Goal: Information Seeking & Learning: Learn about a topic

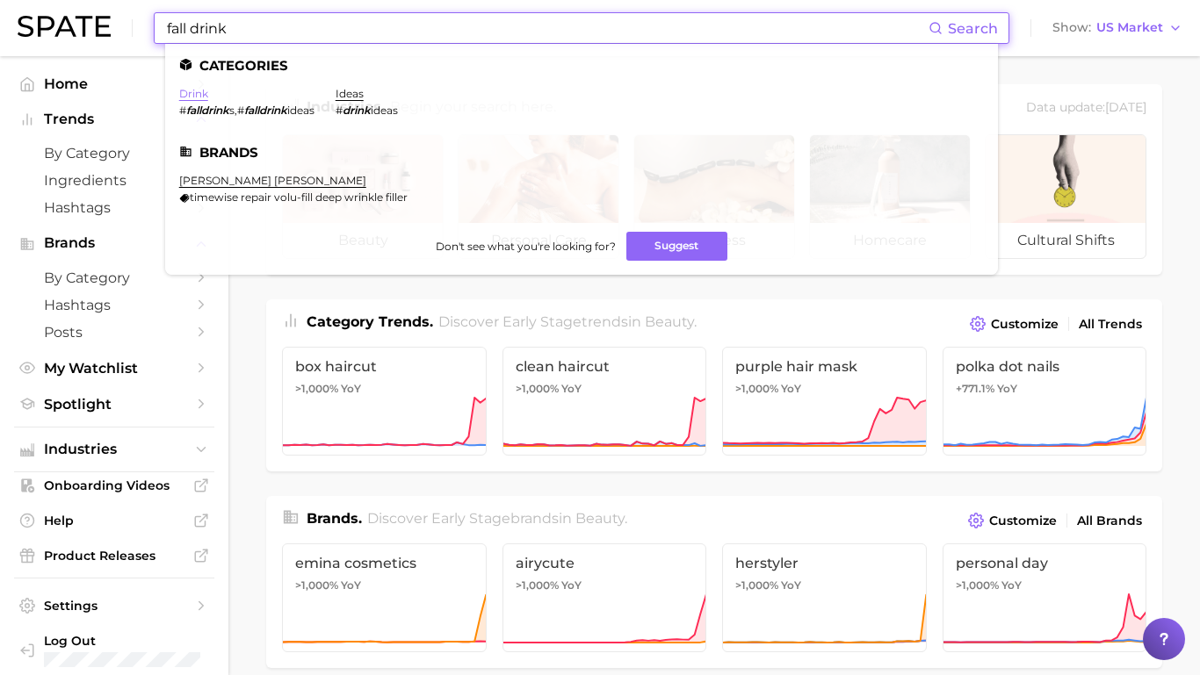
type input "fall drink"
click at [188, 95] on link "drink" at bounding box center [193, 93] width 29 height 13
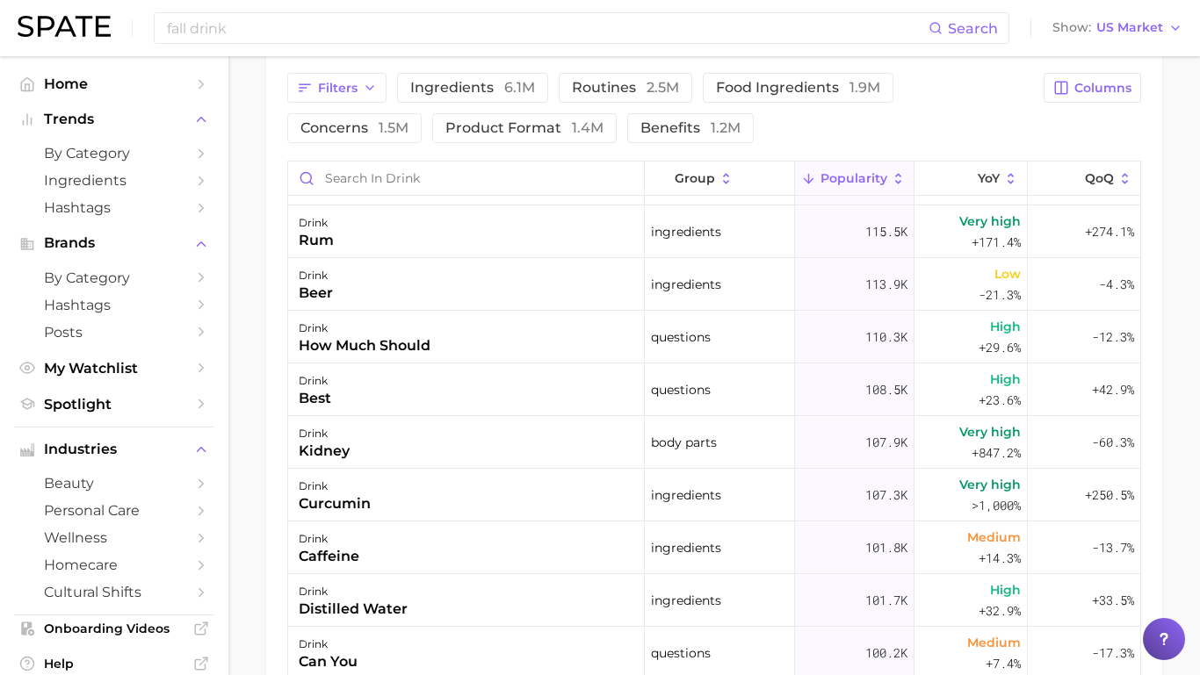
scroll to position [1674, 0]
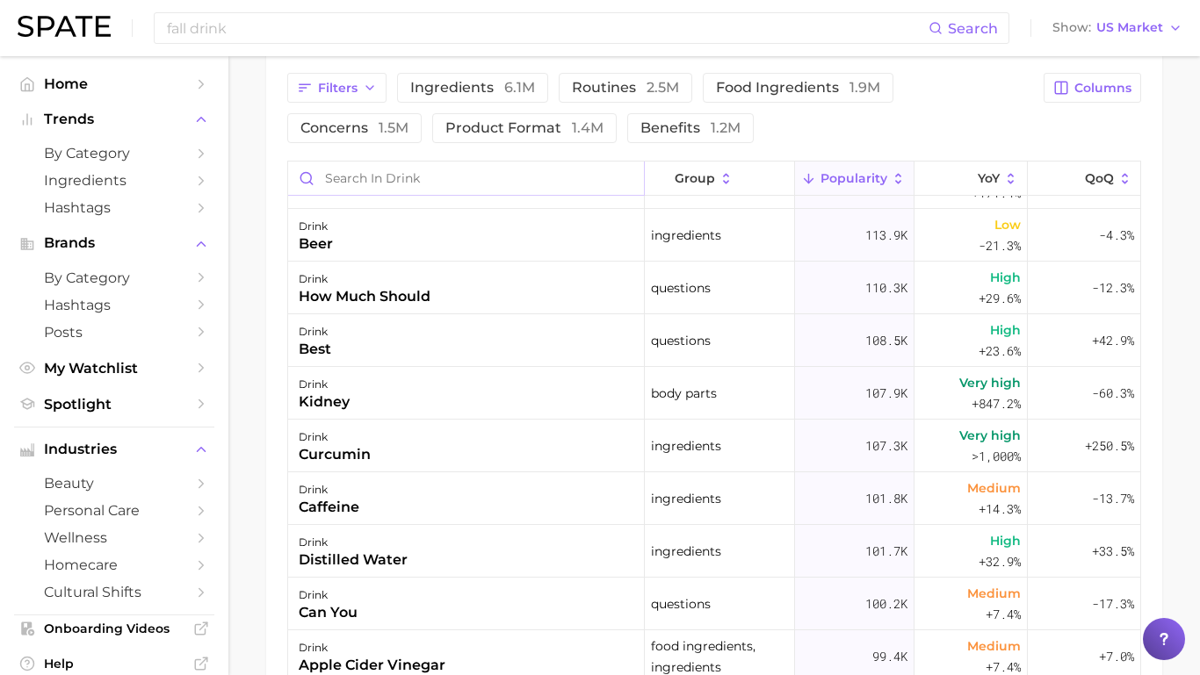
click at [513, 181] on input "Search in drink" at bounding box center [466, 178] width 356 height 33
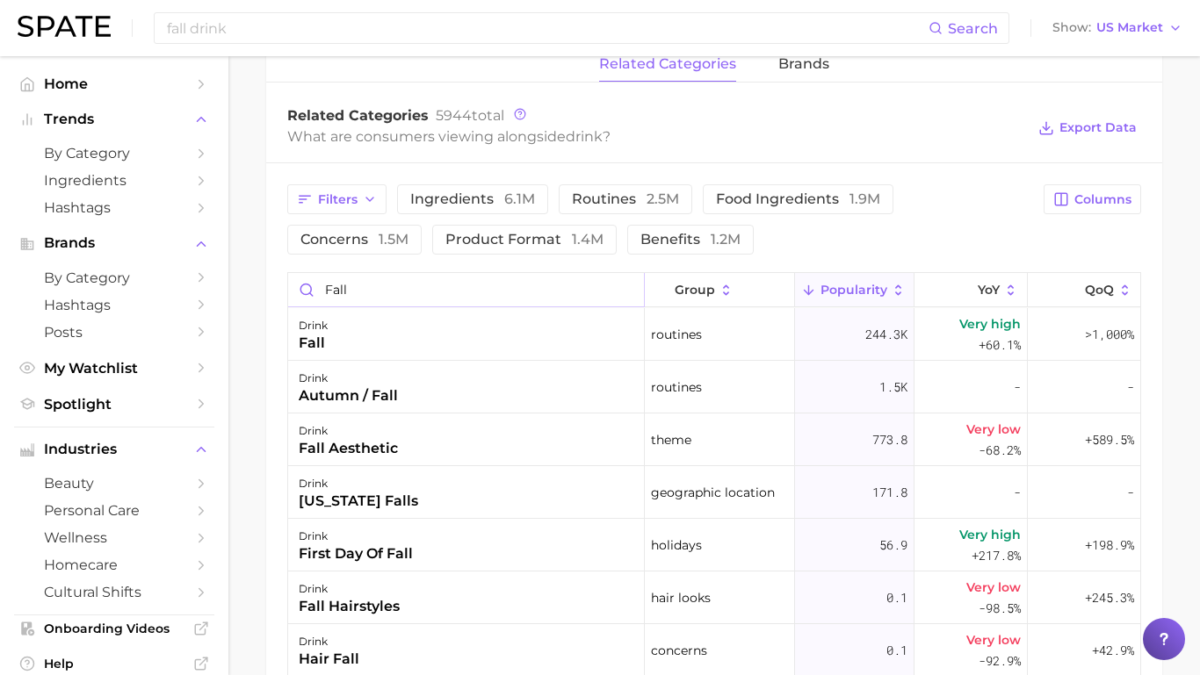
scroll to position [824, 0]
click at [549, 339] on div "drink fall" at bounding box center [466, 335] width 357 height 53
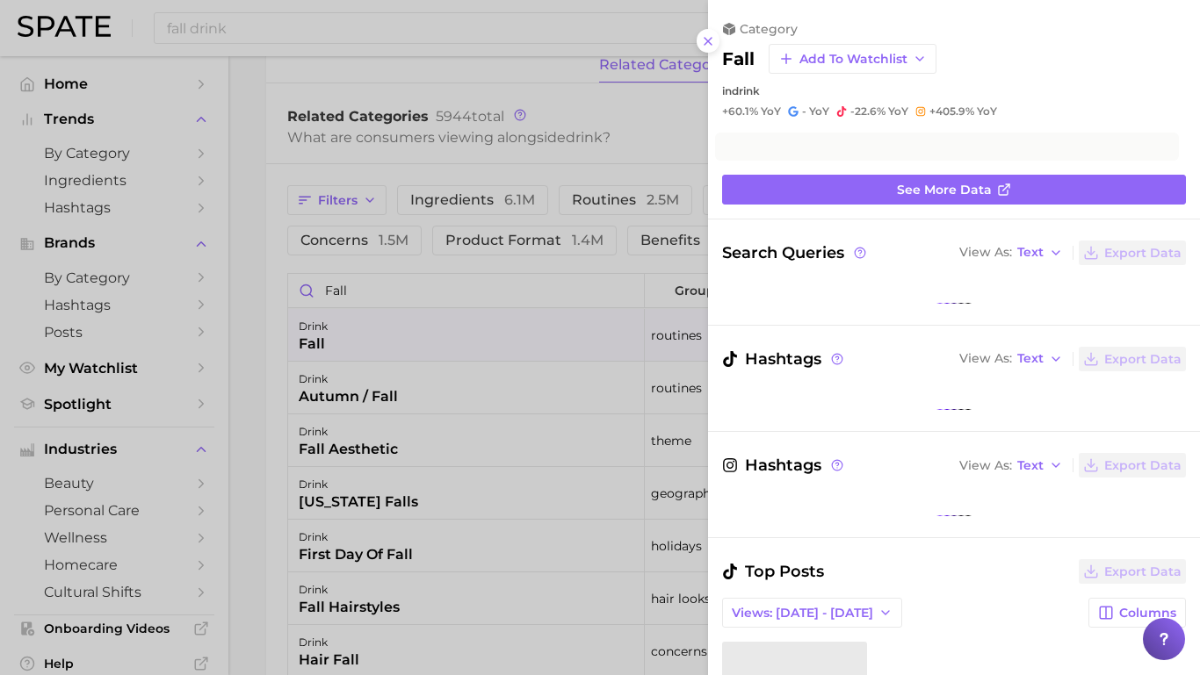
click at [567, 494] on div at bounding box center [600, 337] width 1200 height 675
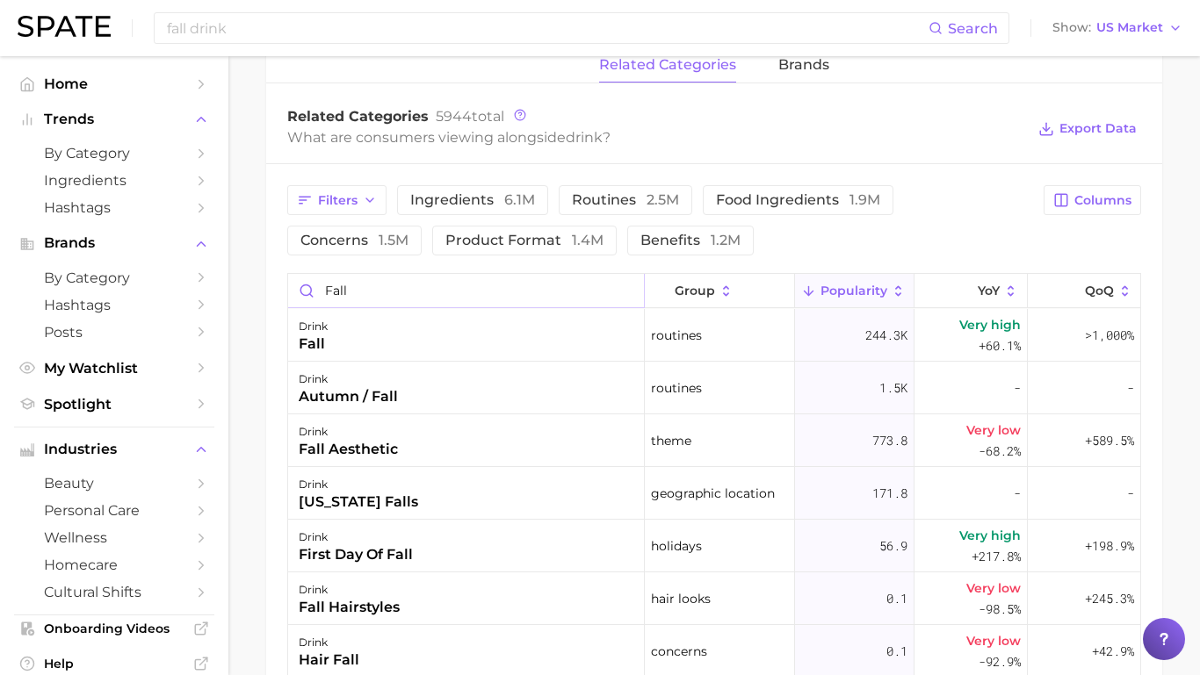
click at [495, 277] on input "fall" at bounding box center [466, 290] width 356 height 33
click at [487, 289] on input "fall" at bounding box center [466, 290] width 356 height 33
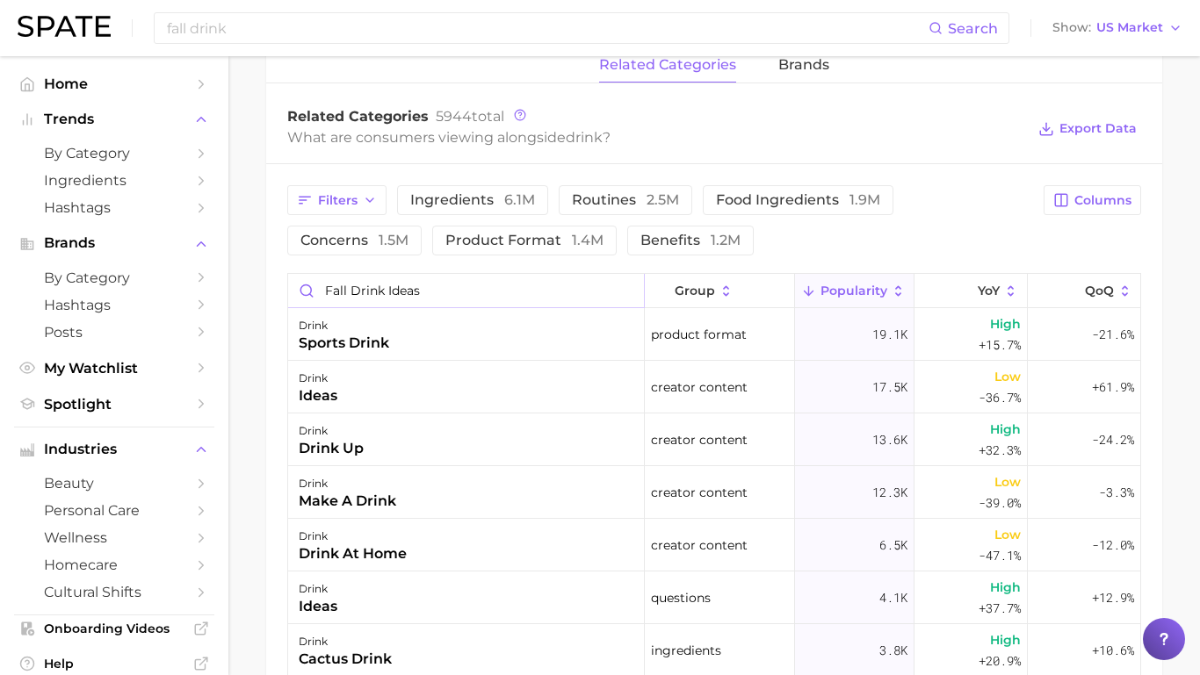
scroll to position [0, 0]
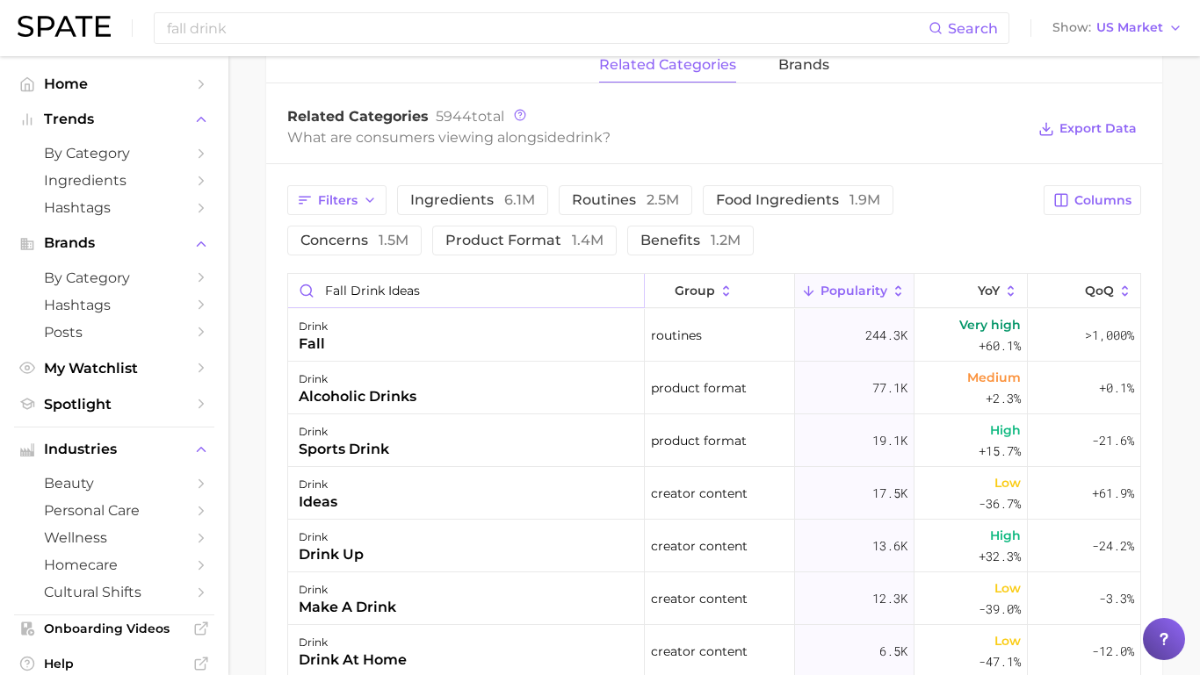
type input "fall drink ideas"
